Goal: Navigation & Orientation: Find specific page/section

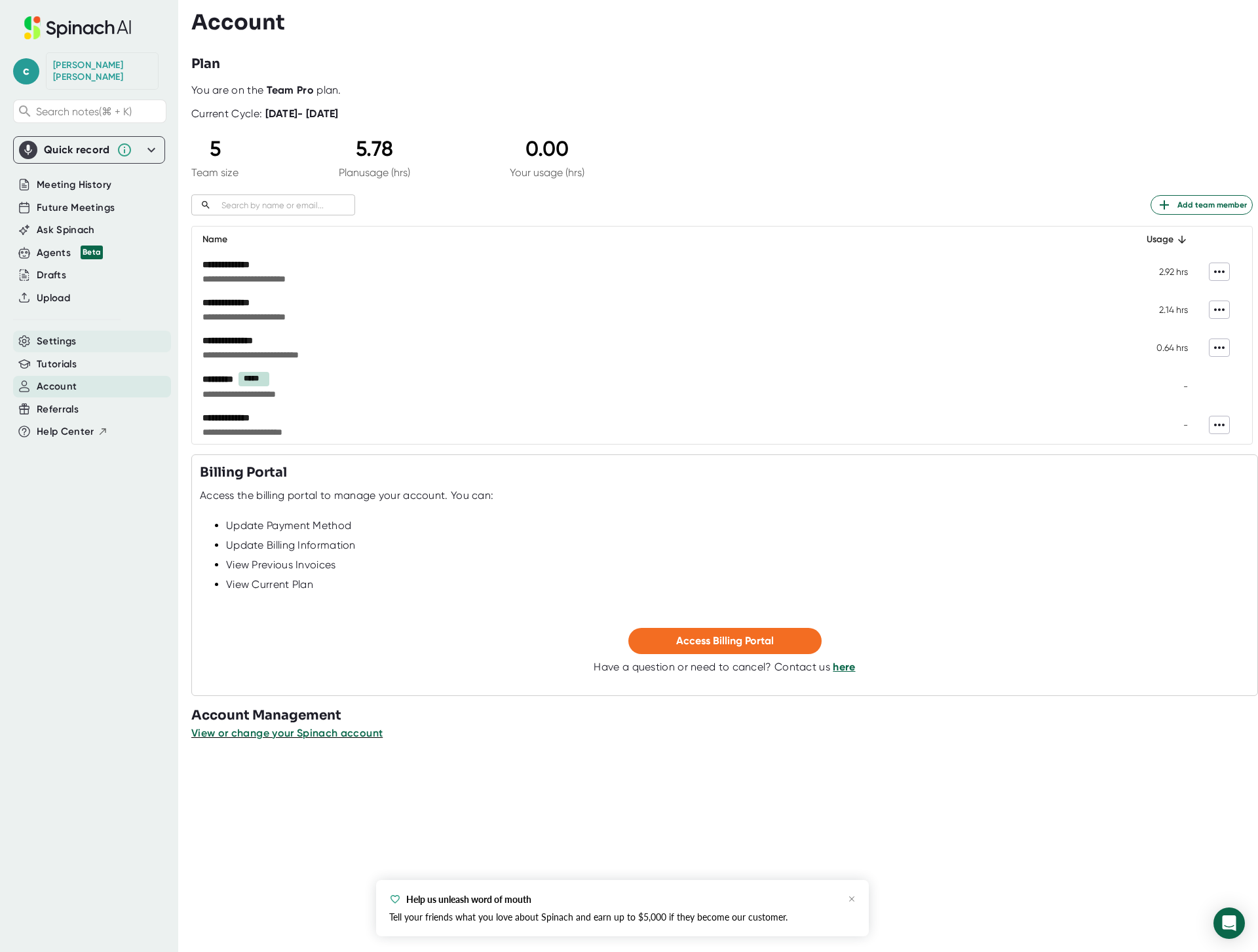
click at [49, 334] on span "Settings" at bounding box center [56, 341] width 40 height 15
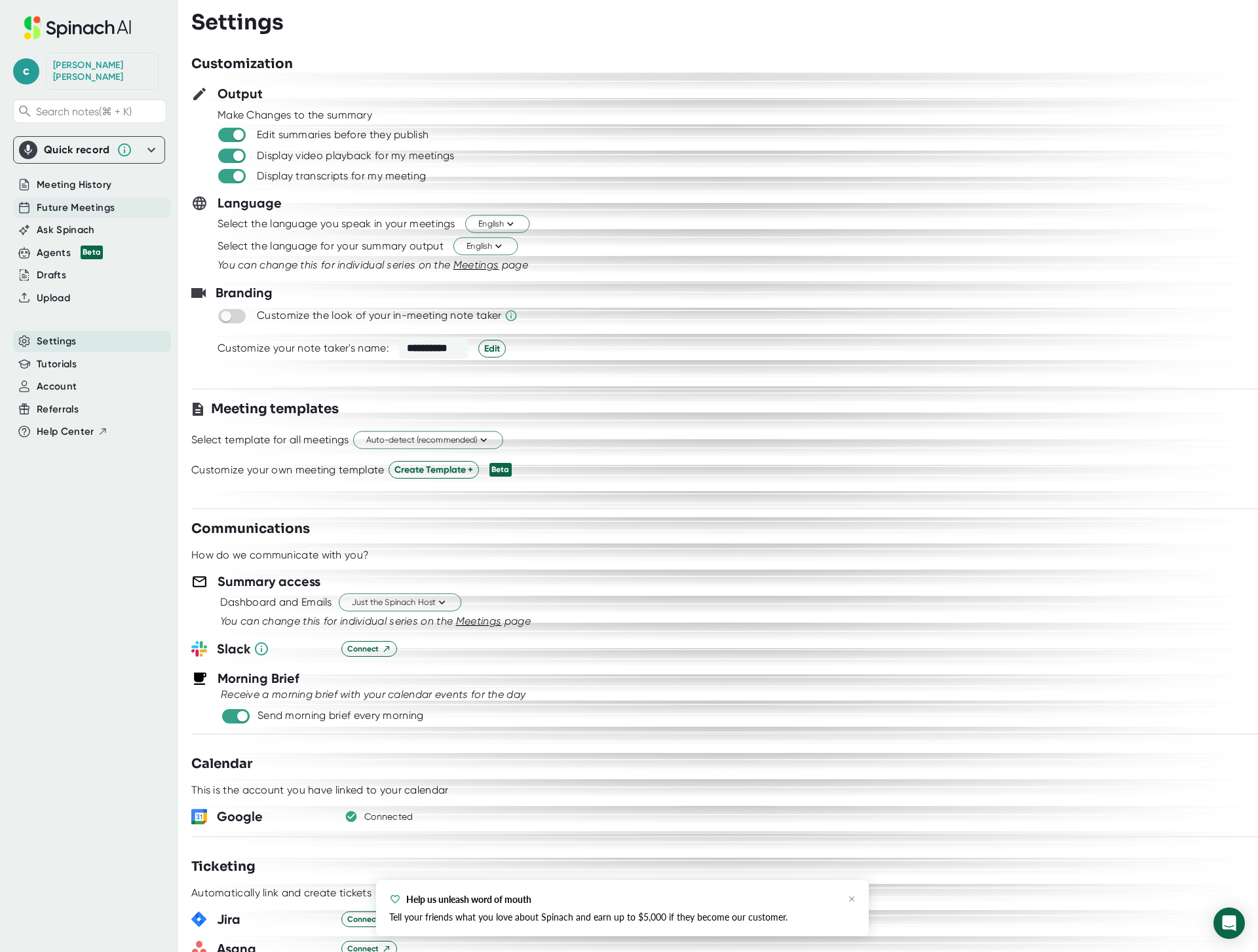
click at [84, 201] on span "Future Meetings" at bounding box center [75, 208] width 78 height 15
